Goal: Navigation & Orientation: Find specific page/section

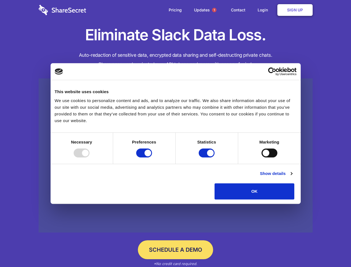
click at [89, 157] on div at bounding box center [82, 152] width 16 height 9
click at [152, 157] on input "Preferences" at bounding box center [144, 152] width 16 height 9
checkbox input "false"
click at [207, 157] on input "Statistics" at bounding box center [207, 152] width 16 height 9
checkbox input "false"
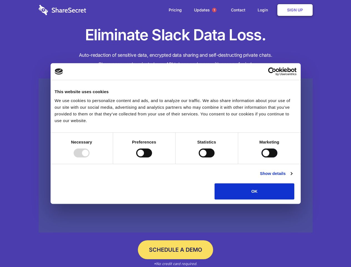
click at [262, 157] on input "Marketing" at bounding box center [270, 152] width 16 height 9
checkbox input "true"
click at [292, 177] on link "Show details" at bounding box center [276, 173] width 32 height 7
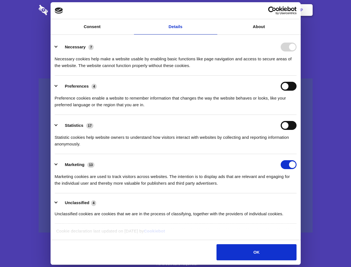
click at [297, 76] on li "Necessary 7 Necessary cookies help make a website usable by enabling basic func…" at bounding box center [176, 55] width 242 height 39
click at [214, 10] on span "1" at bounding box center [214, 10] width 4 height 4
